Goal: Task Accomplishment & Management: Use online tool/utility

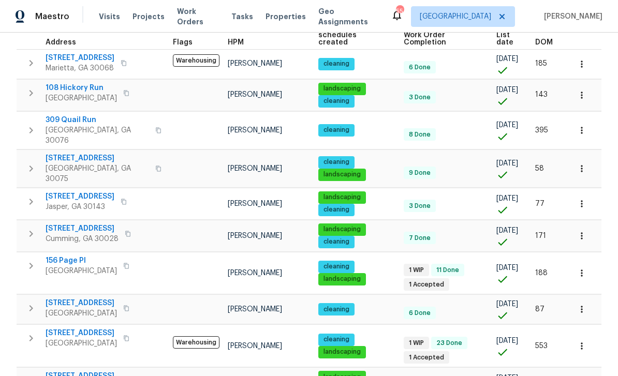
scroll to position [33, 0]
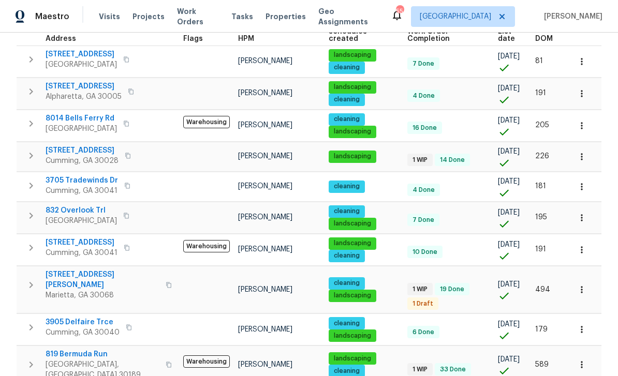
scroll to position [177, 0]
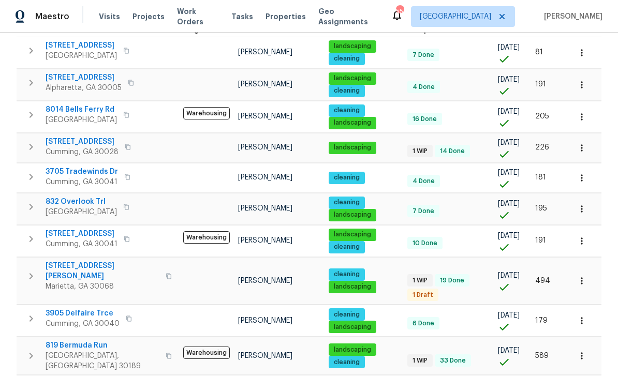
click at [59, 197] on span "832 Overlook Trl" at bounding box center [81, 202] width 71 height 10
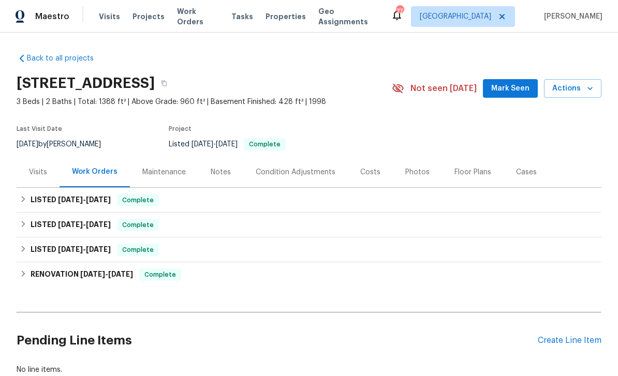
click at [412, 170] on div "Photos" at bounding box center [417, 172] width 24 height 10
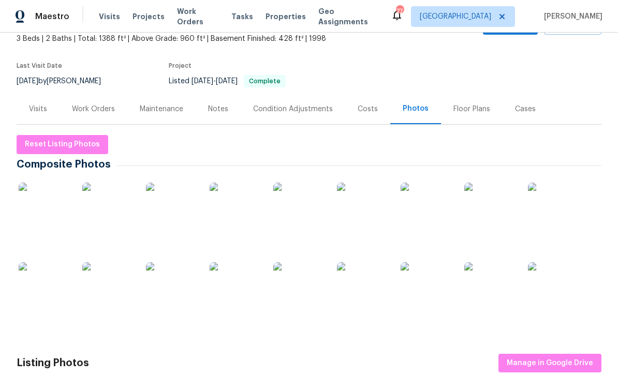
scroll to position [66, 0]
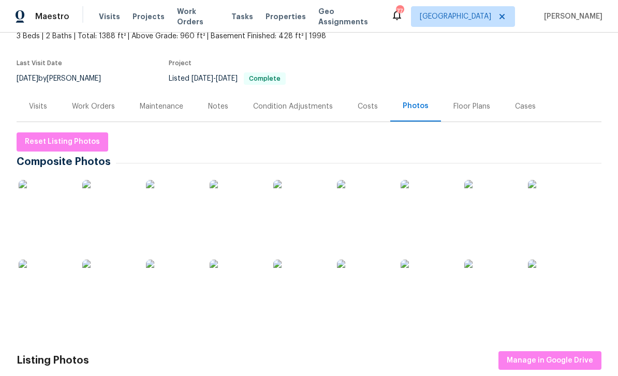
click at [46, 208] on img at bounding box center [45, 206] width 52 height 52
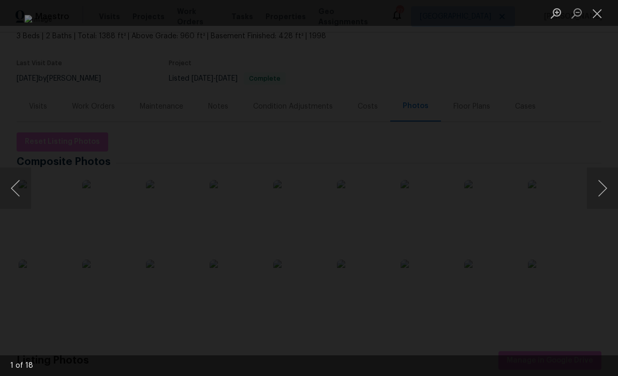
click at [601, 190] on button "Next image" at bounding box center [602, 188] width 31 height 41
click at [598, 191] on button "Next image" at bounding box center [602, 188] width 31 height 41
click at [599, 189] on button "Next image" at bounding box center [602, 188] width 31 height 41
click at [601, 191] on button "Next image" at bounding box center [602, 188] width 31 height 41
click at [20, 190] on button "Previous image" at bounding box center [15, 188] width 31 height 41
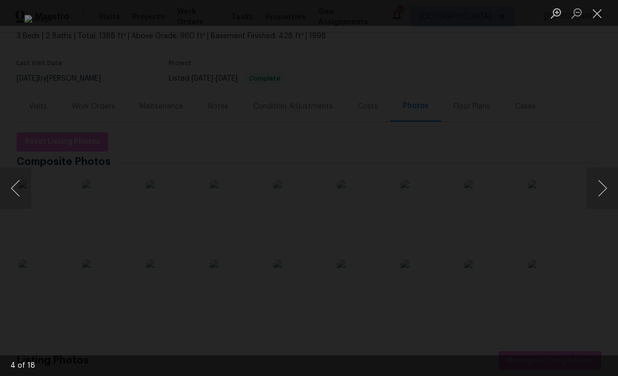
click at [21, 188] on button "Previous image" at bounding box center [15, 188] width 31 height 41
click at [597, 13] on button "Close lightbox" at bounding box center [597, 13] width 21 height 18
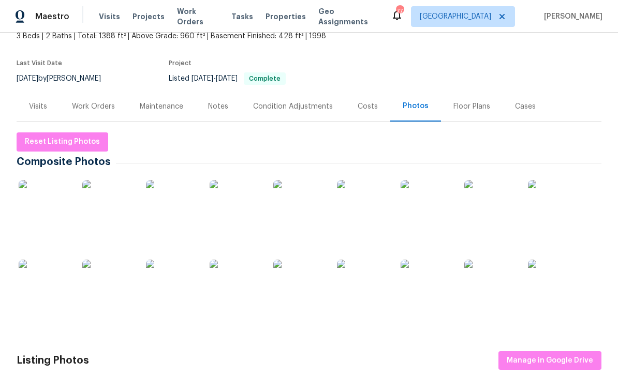
click at [160, 103] on div "Maintenance" at bounding box center [161, 106] width 43 height 10
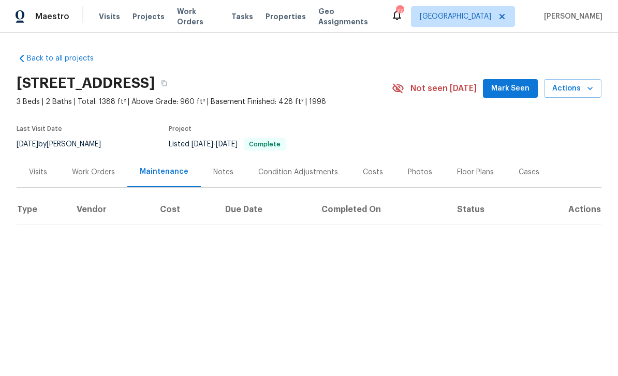
click at [87, 171] on div "Work Orders" at bounding box center [93, 172] width 43 height 10
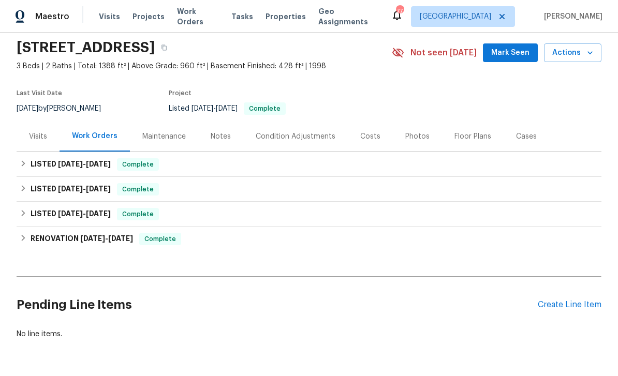
scroll to position [36, 0]
click at [568, 308] on div "Create Line Item" at bounding box center [569, 305] width 64 height 10
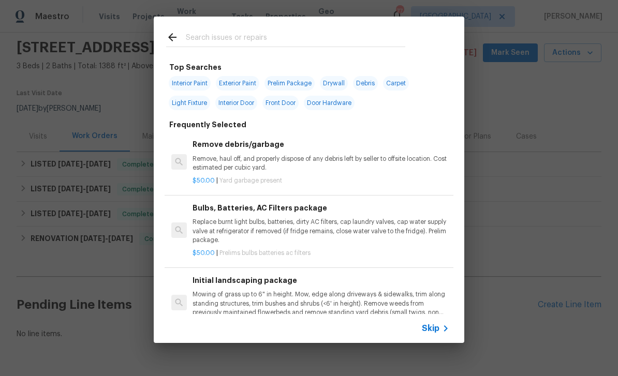
click at [191, 36] on input "text" at bounding box center [295, 39] width 219 height 16
type input "Flooring"
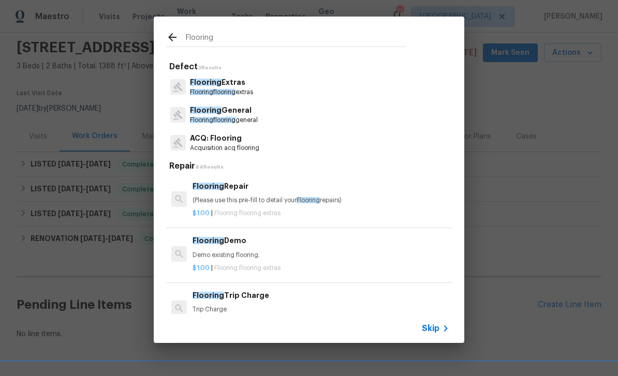
click at [207, 84] on span "Flooring" at bounding box center [206, 82] width 32 height 7
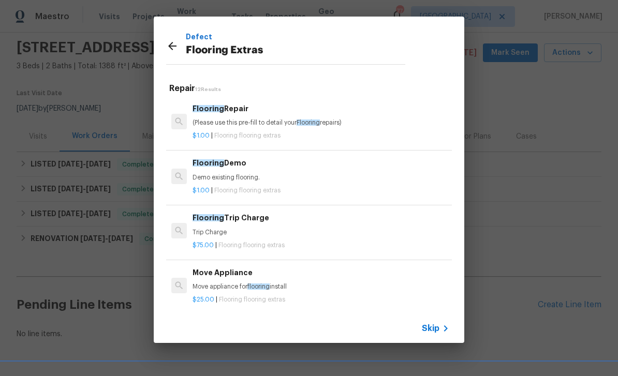
click at [211, 164] on span "Flooring" at bounding box center [208, 162] width 32 height 7
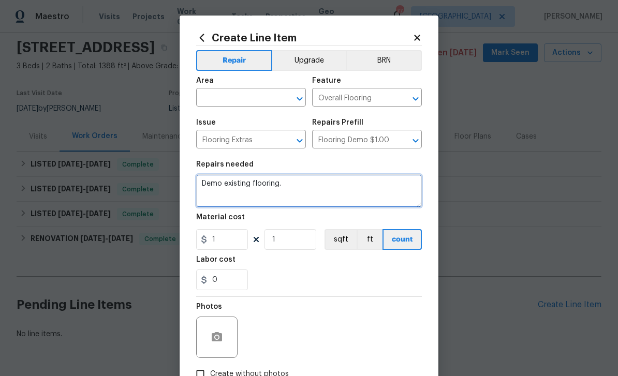
click at [207, 183] on textarea "Demo existing flooring." at bounding box center [309, 190] width 226 height 33
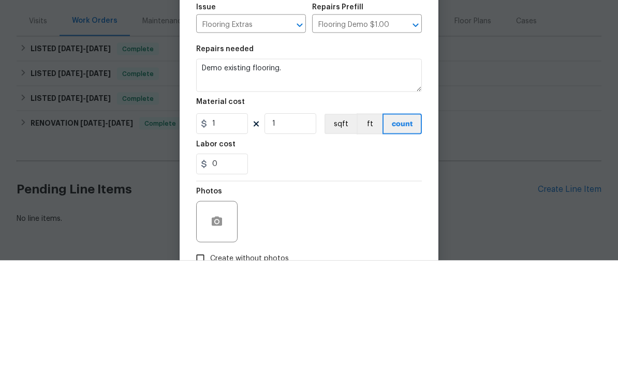
click at [207, 296] on div at bounding box center [309, 296] width 226 height 1
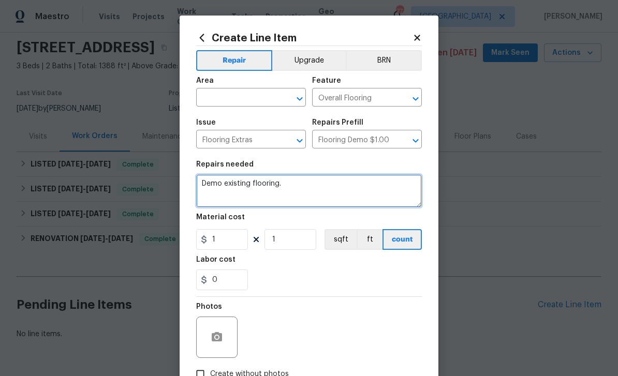
click at [203, 186] on textarea "Demo existing flooring." at bounding box center [309, 190] width 226 height 33
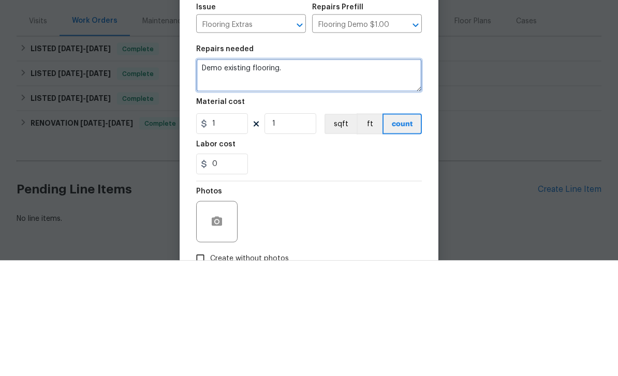
click at [202, 174] on textarea "Demo existing flooring." at bounding box center [309, 190] width 226 height 33
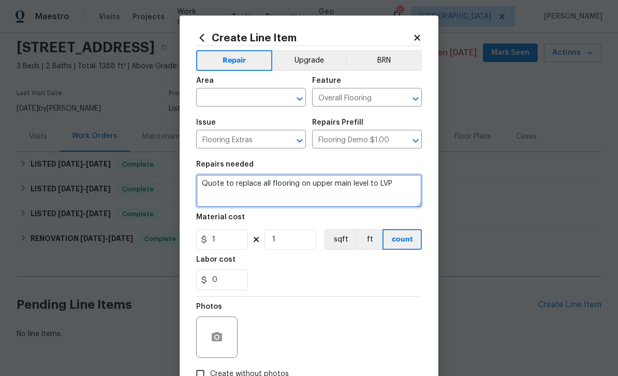
type textarea "Quote to replace all flooring on upper main level to LVP"
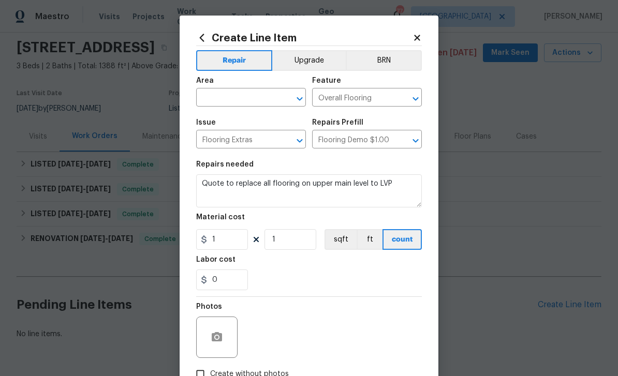
click at [217, 97] on input "text" at bounding box center [236, 99] width 81 height 16
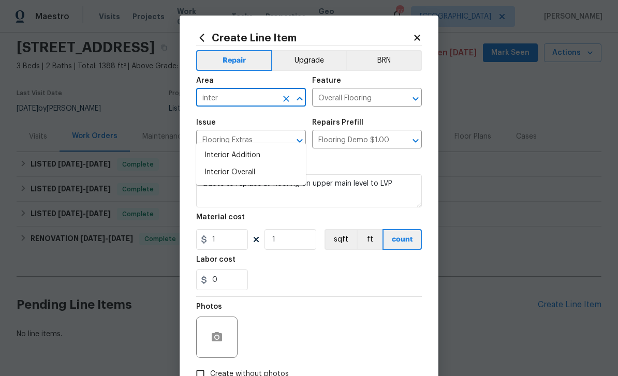
click at [209, 164] on li "Interior Overall" at bounding box center [251, 172] width 110 height 17
type input "Interior Overall"
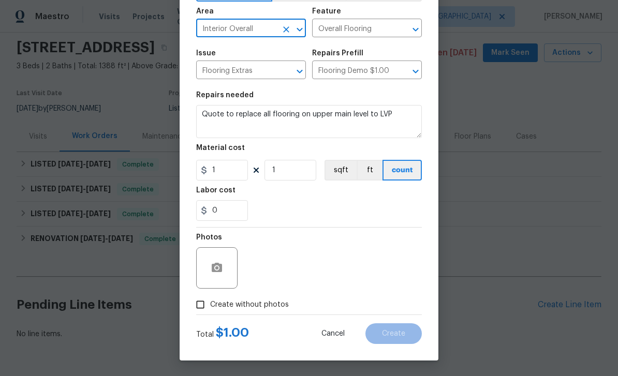
scroll to position [71, 0]
click at [203, 304] on input "Create without photos" at bounding box center [200, 305] width 20 height 20
checkbox input "true"
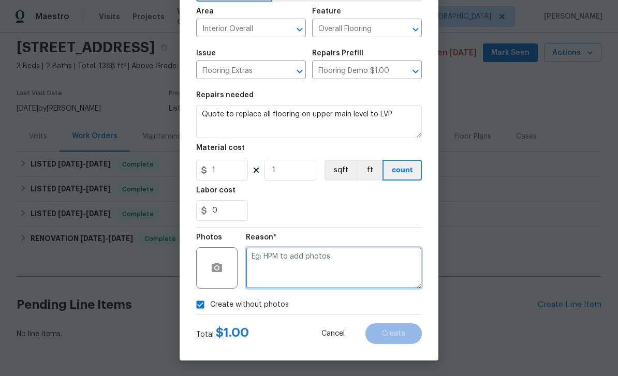
click at [376, 267] on textarea at bounding box center [334, 267] width 176 height 41
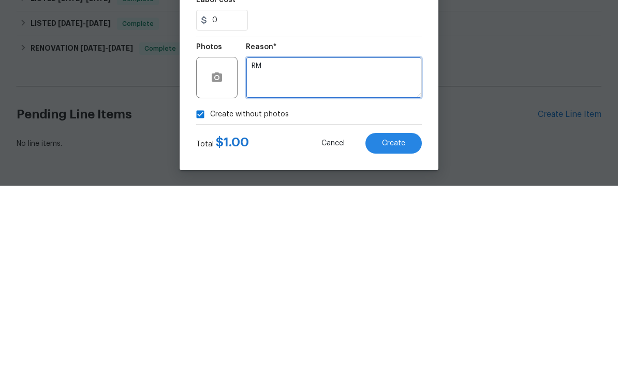
type textarea "R"
type textarea "Vendor"
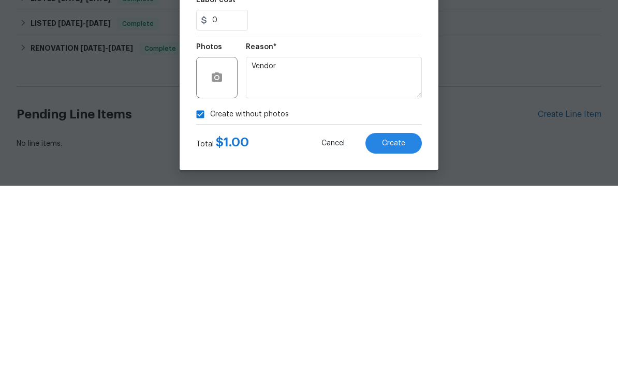
click at [397, 323] on button "Create" at bounding box center [393, 333] width 56 height 21
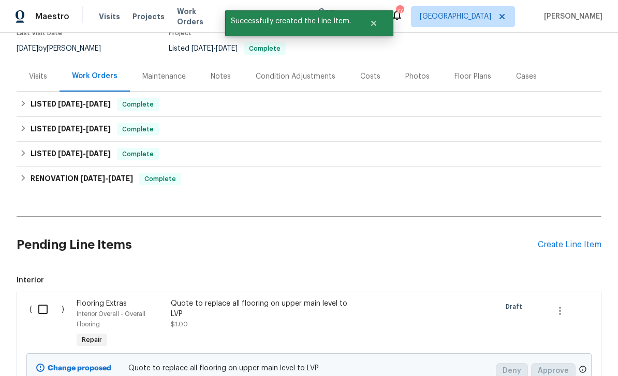
scroll to position [97, 0]
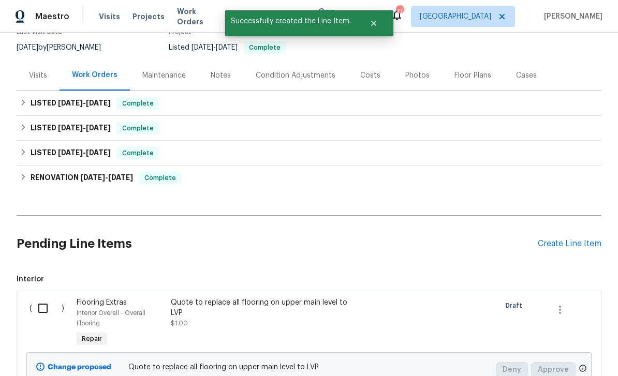
click at [44, 297] on input "checkbox" at bounding box center [46, 308] width 29 height 22
checkbox input "true"
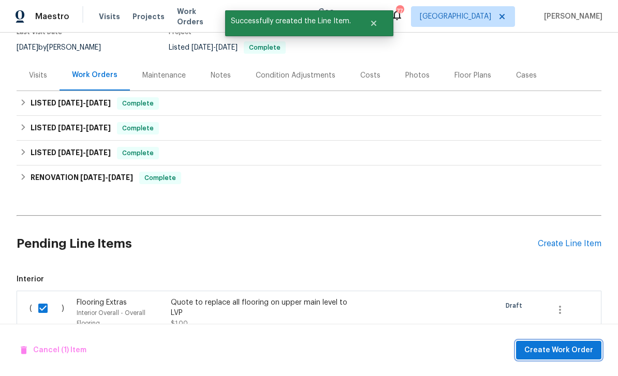
click at [558, 343] on button "Create Work Order" at bounding box center [558, 350] width 85 height 19
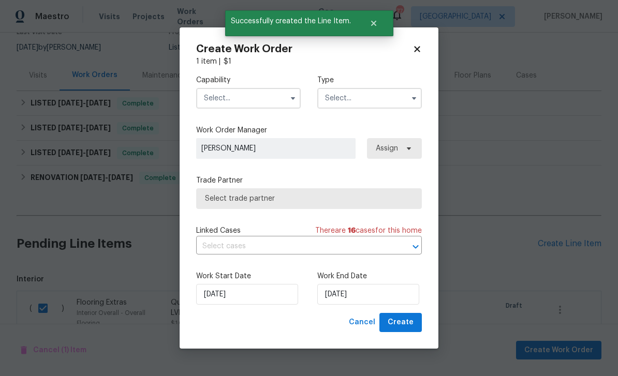
click at [219, 101] on input "text" at bounding box center [248, 98] width 104 height 21
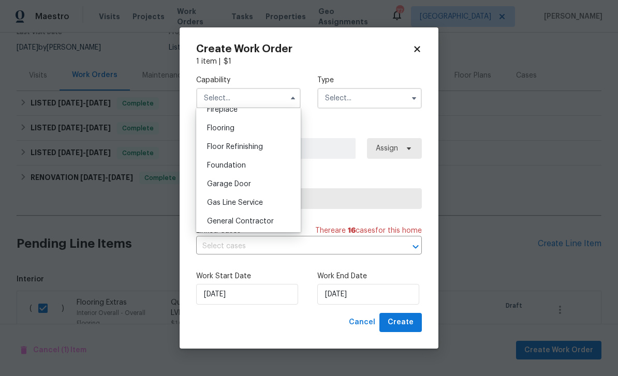
scroll to position [382, 0]
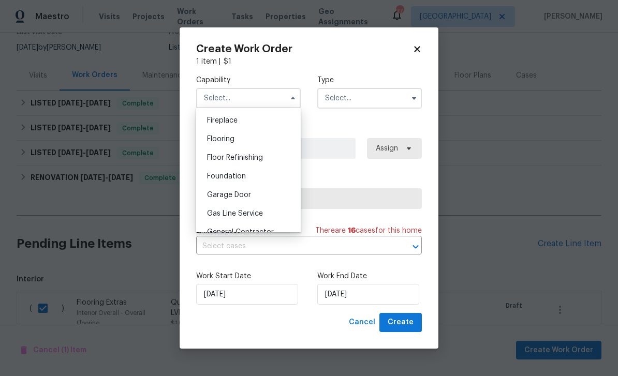
click at [215, 138] on span "Flooring" at bounding box center [220, 139] width 27 height 7
type input "Flooring"
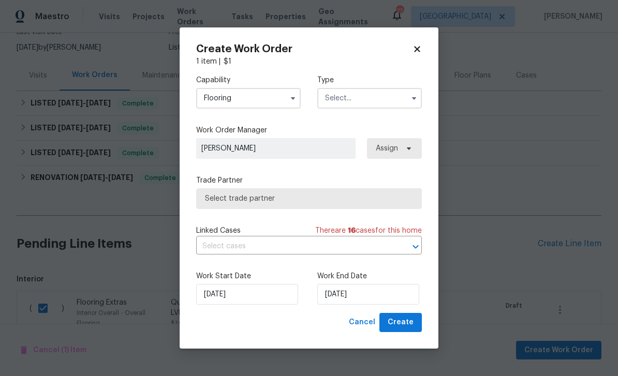
click at [376, 97] on input "text" at bounding box center [369, 98] width 104 height 21
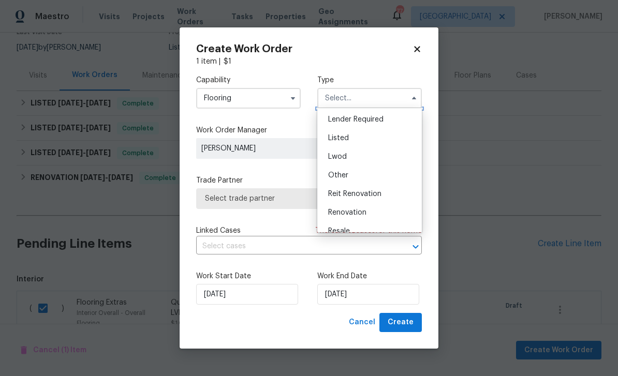
scroll to position [76, 0]
click at [366, 136] on div "Listed" at bounding box center [369, 137] width 99 height 19
type input "Listed"
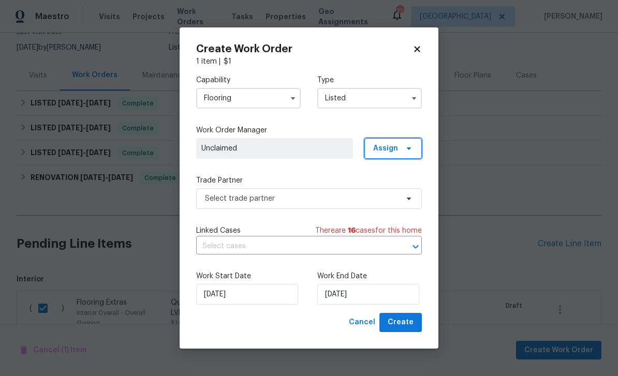
click at [391, 147] on span "Assign" at bounding box center [385, 148] width 25 height 10
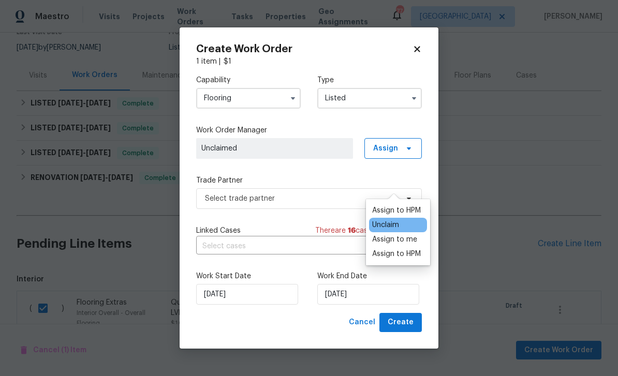
click at [400, 205] on div "Assign to HPM" at bounding box center [396, 210] width 49 height 10
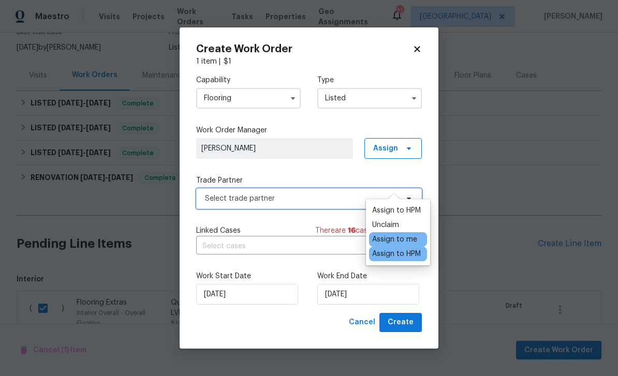
click at [336, 197] on span "Select trade partner" at bounding box center [301, 198] width 193 height 10
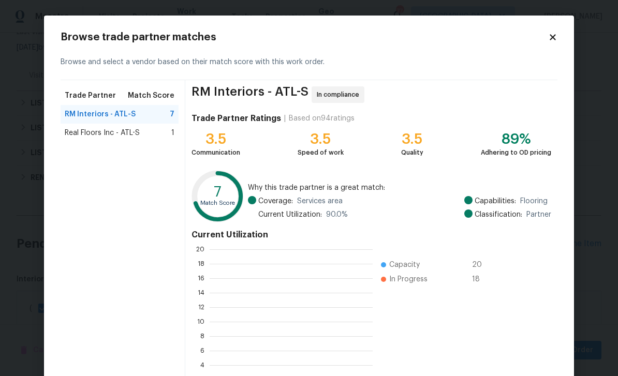
scroll to position [145, 163]
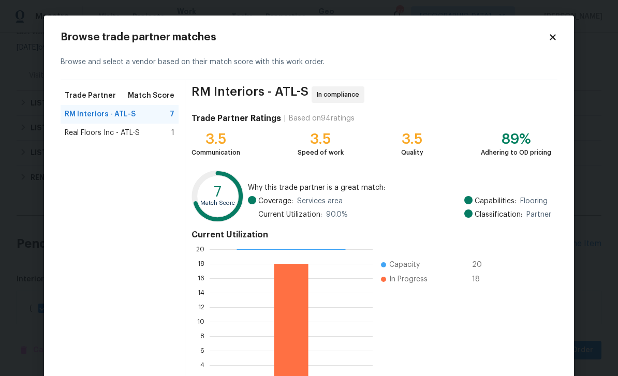
click at [83, 133] on span "Real Floors Inc - ATL-S" at bounding box center [102, 133] width 75 height 10
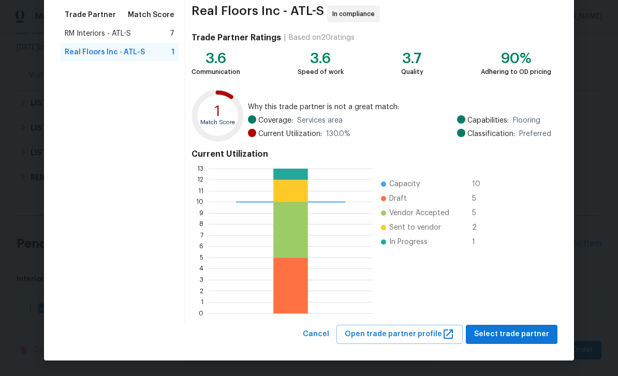
scroll to position [80, 0]
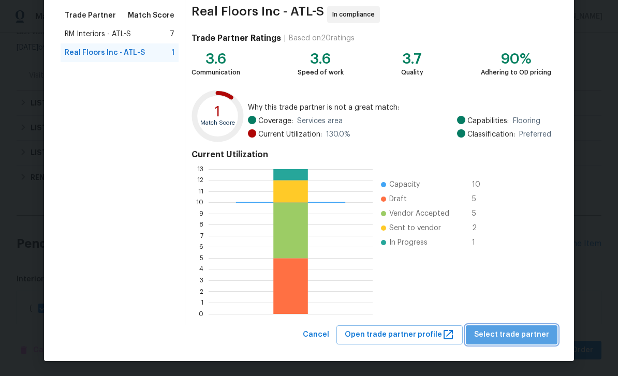
click at [522, 337] on span "Select trade partner" at bounding box center [511, 334] width 75 height 13
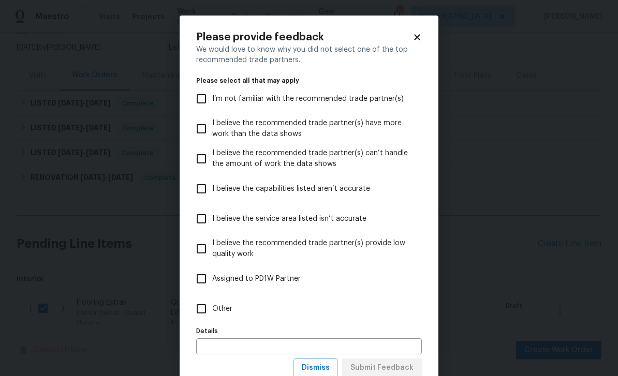
scroll to position [0, 0]
click at [209, 312] on input "Other" at bounding box center [201, 309] width 22 height 22
checkbox input "true"
click at [409, 361] on button "Submit Feedback" at bounding box center [382, 367] width 80 height 19
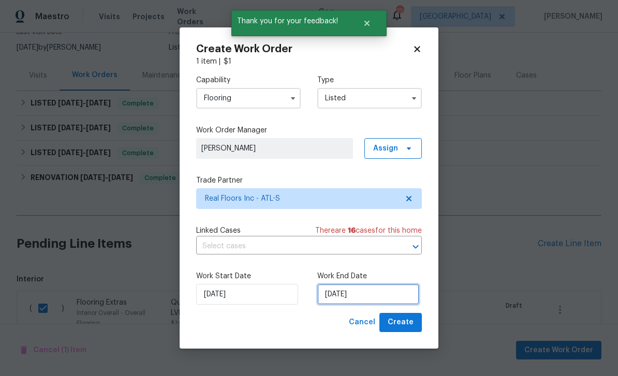
click at [399, 292] on input "9/19/2025" at bounding box center [368, 294] width 102 height 21
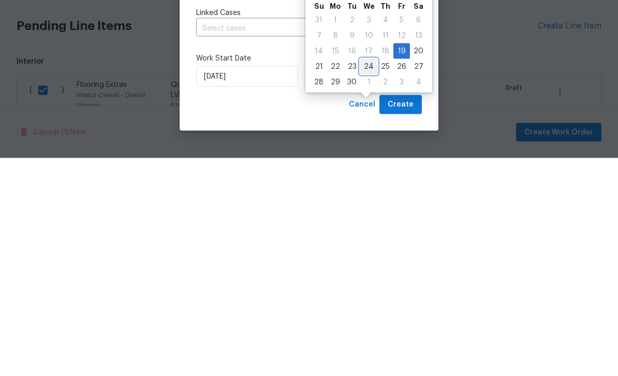
click at [367, 277] on div "24" at bounding box center [368, 284] width 17 height 14
type input "9/24/2025"
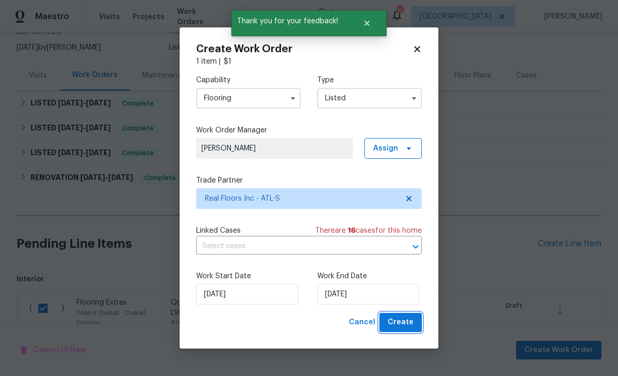
click at [404, 322] on span "Create" at bounding box center [400, 322] width 26 height 13
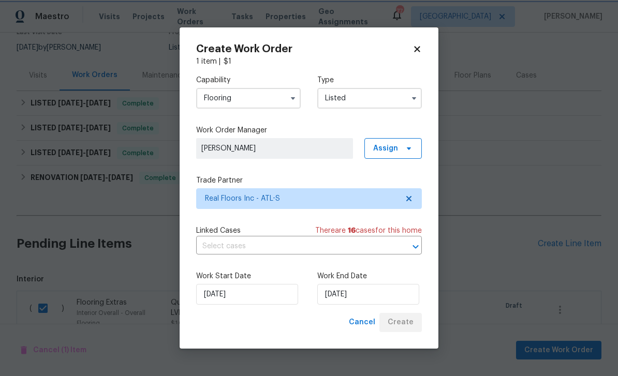
checkbox input "false"
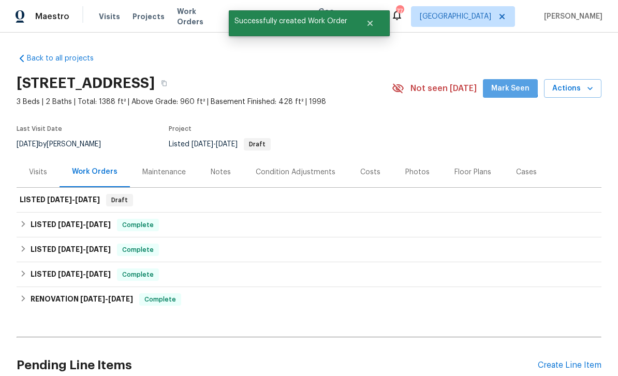
click at [513, 82] on span "Mark Seen" at bounding box center [510, 88] width 38 height 13
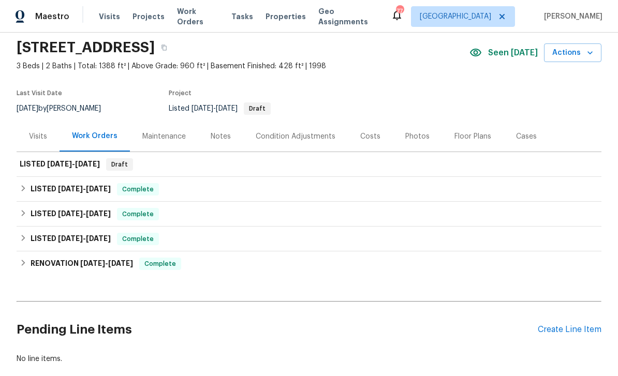
scroll to position [31, 0]
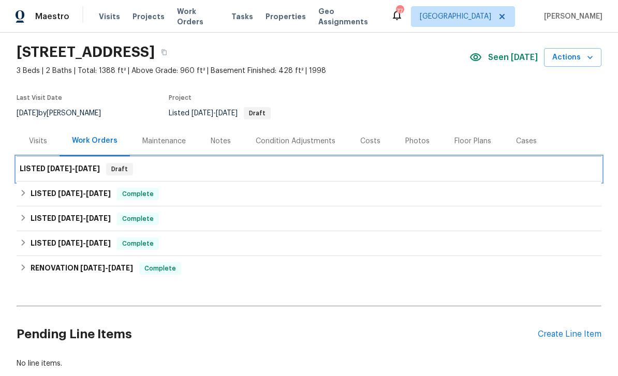
click at [56, 165] on span "9/19/25" at bounding box center [59, 168] width 25 height 7
click at [56, 168] on span "9/19/25" at bounding box center [59, 168] width 25 height 7
click at [538, 170] on div "LISTED 9/19/25 - 9/24/25 Draft" at bounding box center [309, 169] width 578 height 12
click at [66, 166] on span "9/19/25" at bounding box center [59, 168] width 25 height 7
click at [49, 168] on span "9/19/25" at bounding box center [59, 168] width 25 height 7
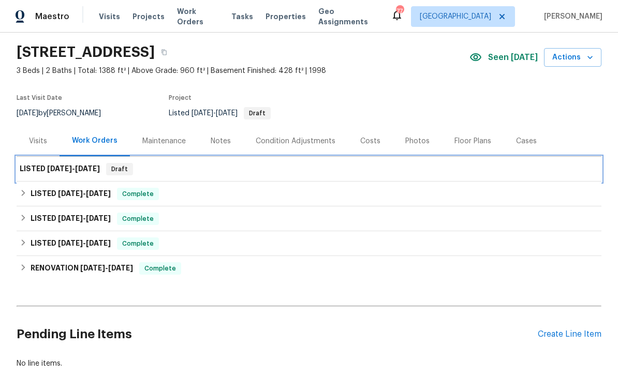
click at [29, 167] on h6 "LISTED 9/19/25 - 9/24/25" at bounding box center [60, 169] width 80 height 12
click at [79, 167] on span "9/24/25" at bounding box center [87, 168] width 25 height 7
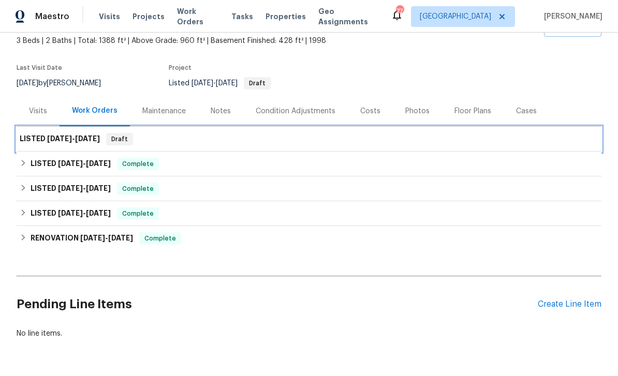
scroll to position [61, 0]
click at [555, 140] on div "LISTED 9/19/25 - 9/24/25 Draft" at bounding box center [309, 139] width 578 height 12
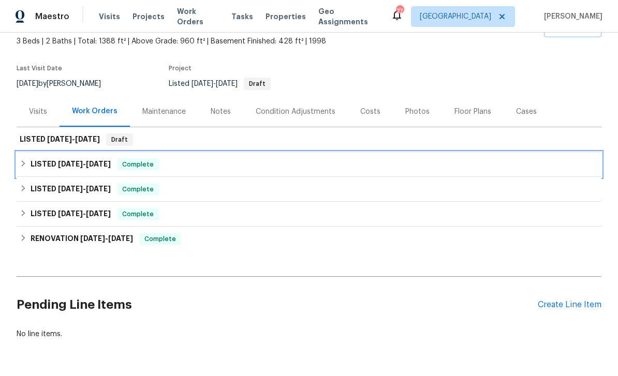
click at [61, 163] on span "7/28/25" at bounding box center [70, 163] width 25 height 7
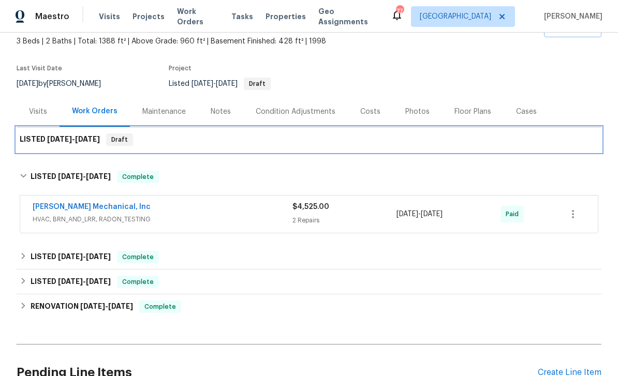
click at [54, 139] on span "9/19/25" at bounding box center [59, 139] width 25 height 7
click at [52, 136] on span "9/19/25" at bounding box center [59, 139] width 25 height 7
click at [25, 138] on h6 "LISTED 9/19/25 - 9/24/25" at bounding box center [60, 139] width 80 height 12
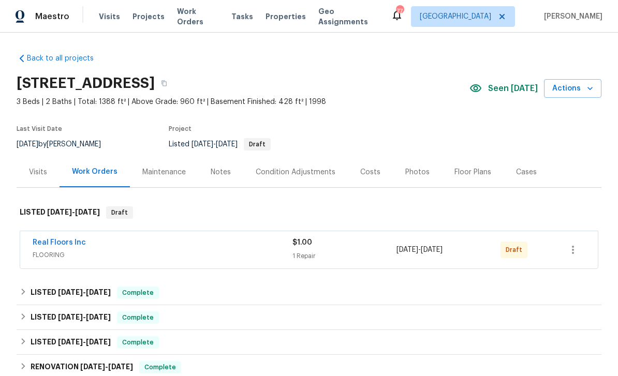
click at [54, 246] on link "Real Floors Inc" at bounding box center [59, 242] width 53 height 7
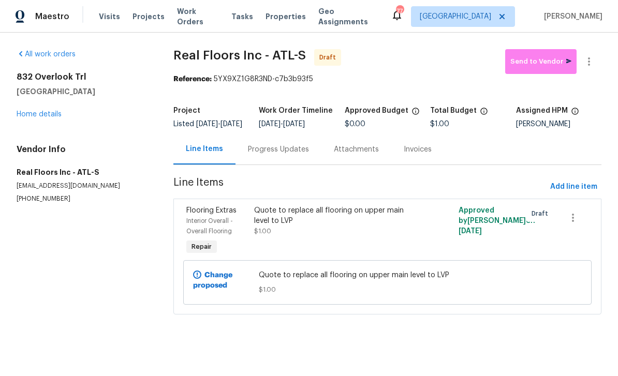
click at [209, 216] on div "Flooring Extras" at bounding box center [217, 210] width 62 height 10
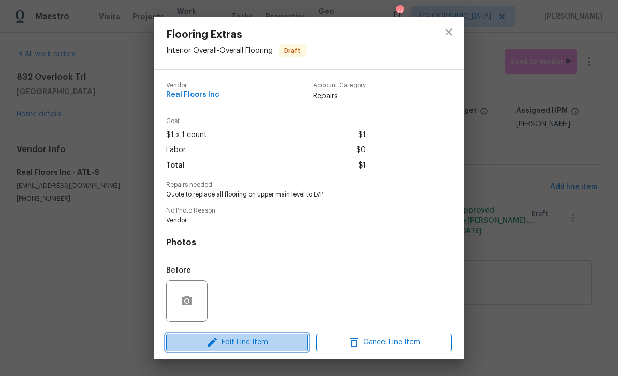
click at [224, 344] on span "Edit Line Item" at bounding box center [237, 342] width 136 height 13
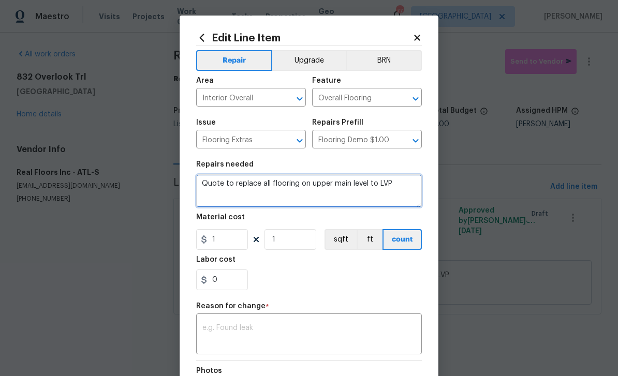
click at [366, 184] on textarea "Quote to replace all flooring on upper main level to LVP" at bounding box center [309, 190] width 226 height 33
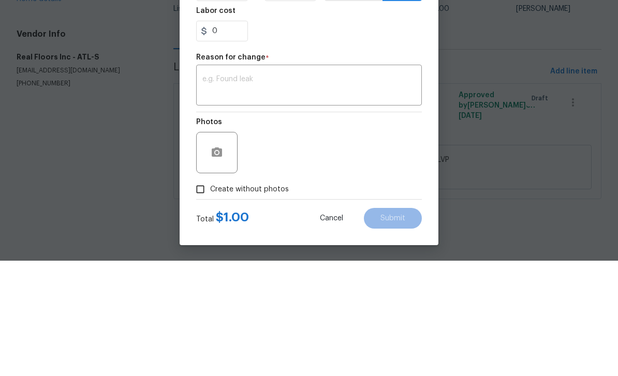
scroll to position [136, 0]
type textarea "Quote to replace all flooring on upper main level Main living , kitchen and bat…"
click at [377, 191] on textarea at bounding box center [308, 202] width 213 height 22
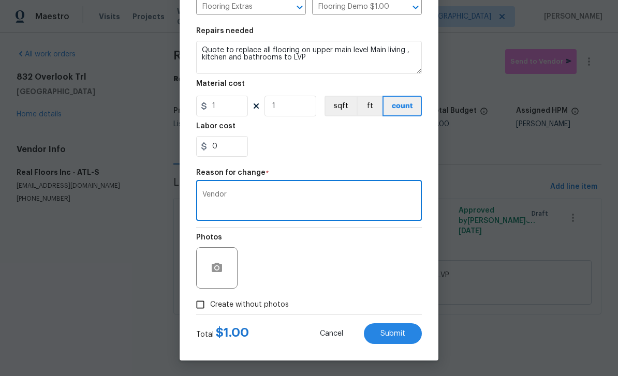
type textarea "Vendor"
click at [204, 305] on input "Create without photos" at bounding box center [200, 305] width 20 height 20
checkbox input "true"
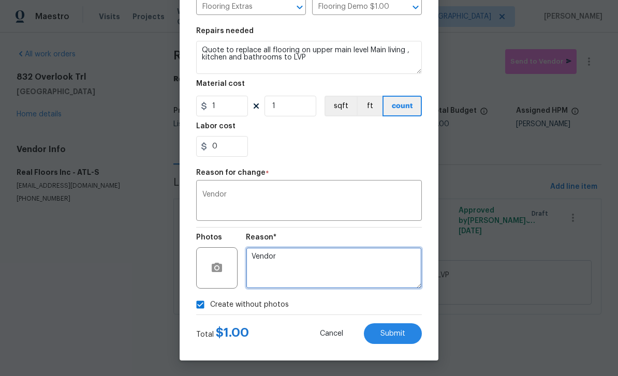
click at [365, 263] on textarea "Vendor" at bounding box center [334, 267] width 176 height 41
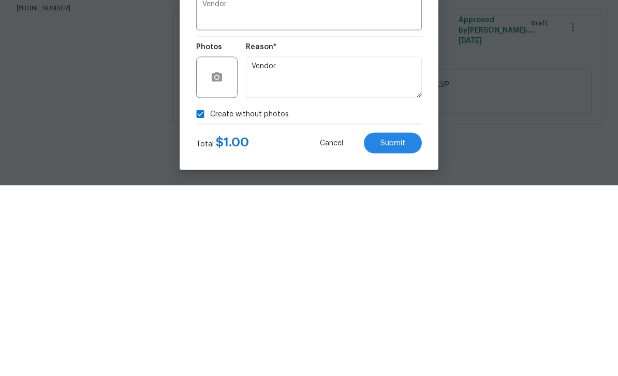
click at [401, 330] on span "Submit" at bounding box center [392, 334] width 25 height 8
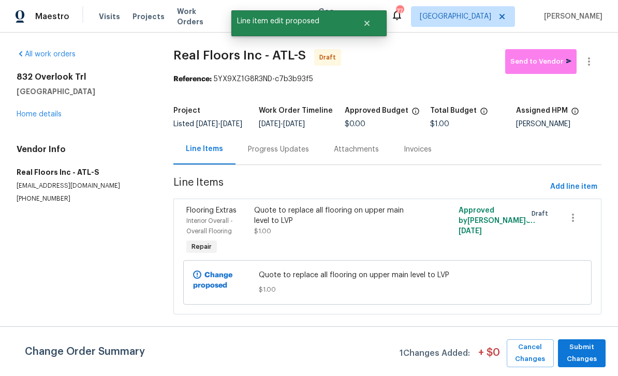
scroll to position [0, 0]
click at [539, 62] on span "Send to Vendor" at bounding box center [540, 62] width 61 height 12
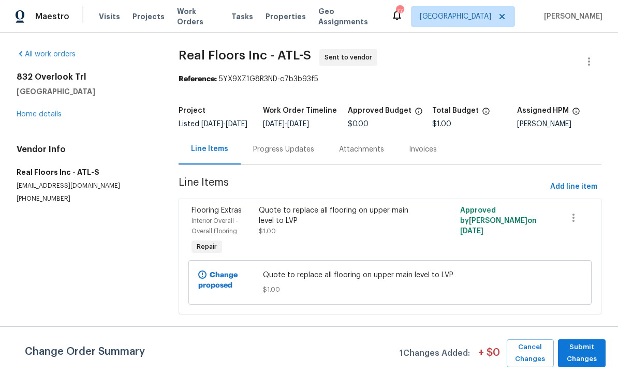
click at [42, 113] on link "Home details" at bounding box center [39, 114] width 45 height 7
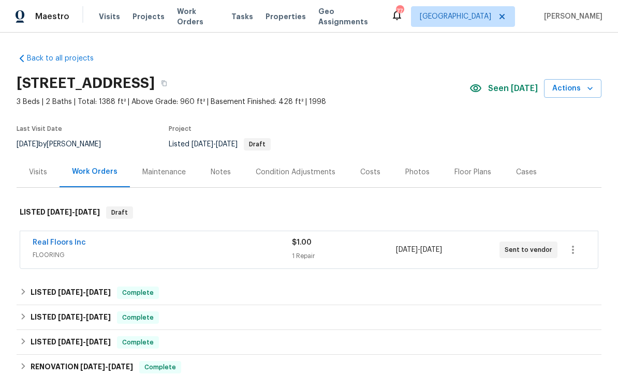
click at [50, 245] on link "Real Floors Inc" at bounding box center [59, 242] width 53 height 7
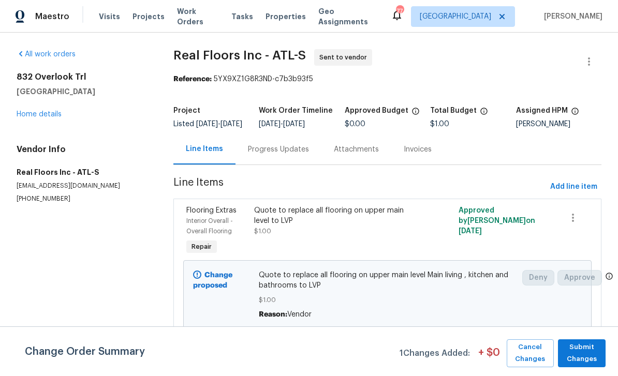
click at [35, 115] on link "Home details" at bounding box center [39, 114] width 45 height 7
